Goal: Navigation & Orientation: Understand site structure

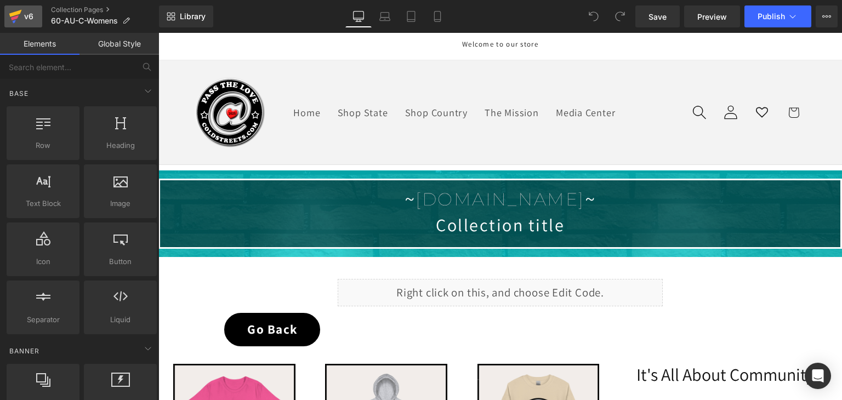
click at [11, 13] on icon at bounding box center [15, 13] width 13 height 7
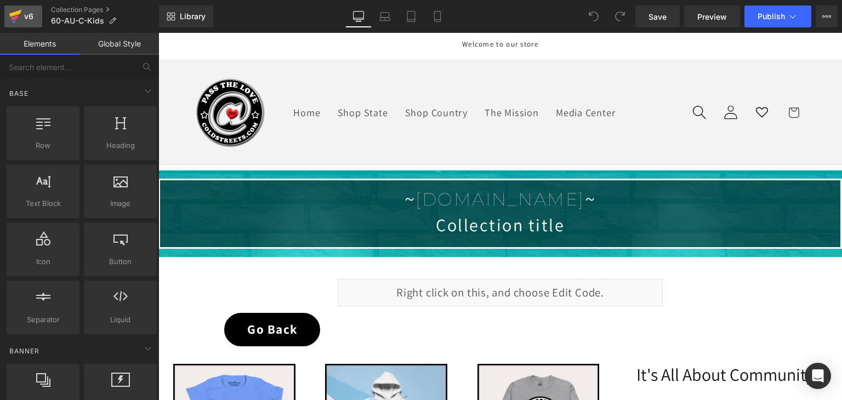
click at [27, 15] on div "v6" at bounding box center [29, 16] width 14 height 14
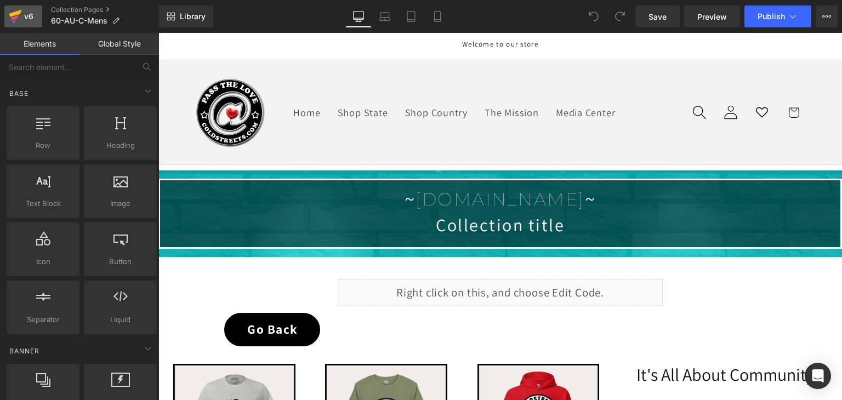
click at [13, 17] on icon at bounding box center [15, 17] width 8 height 5
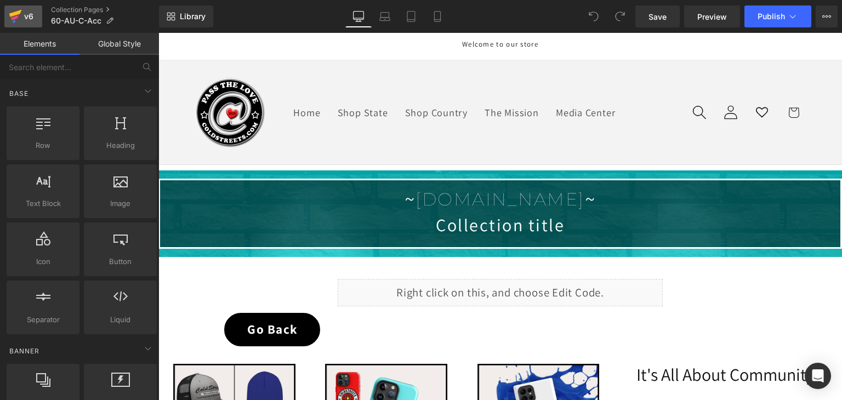
click at [13, 19] on icon at bounding box center [15, 17] width 8 height 5
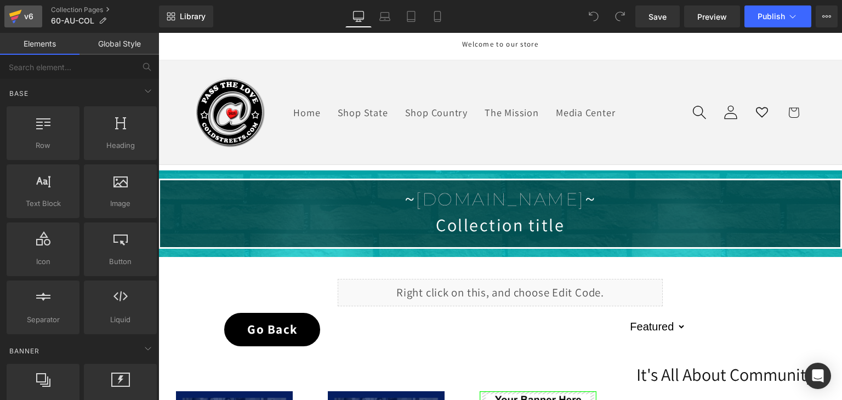
click at [26, 12] on div "v6" at bounding box center [29, 16] width 14 height 14
